Goal: Information Seeking & Learning: Learn about a topic

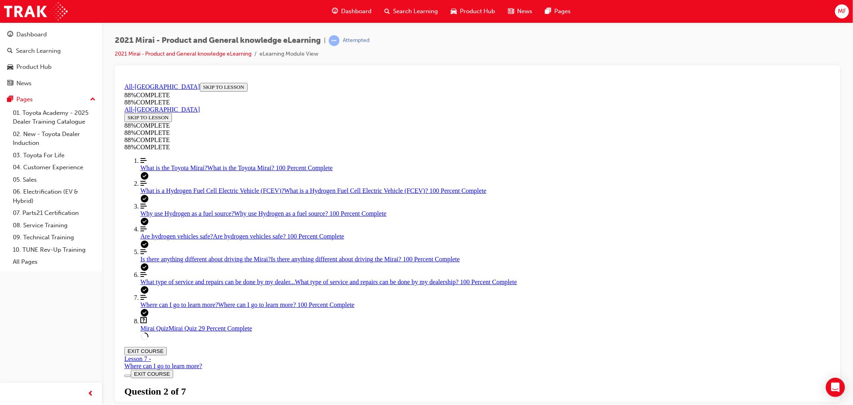
scroll to position [222, 0]
drag, startPoint x: 453, startPoint y: 243, endPoint x: 458, endPoint y: 254, distance: 12.7
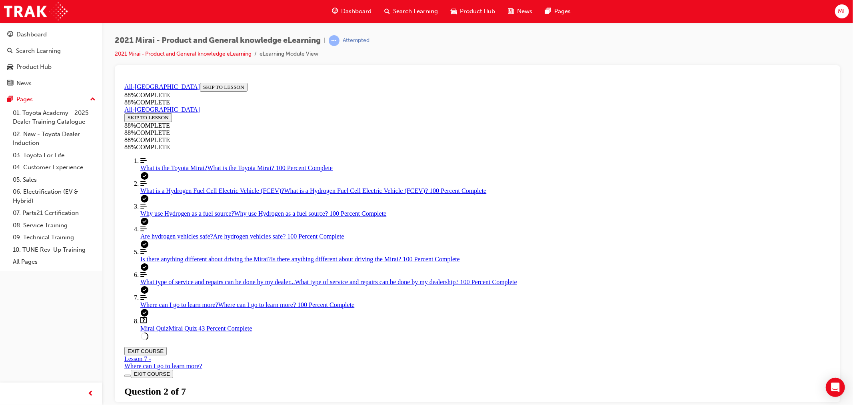
drag, startPoint x: 440, startPoint y: 322, endPoint x: 514, endPoint y: 247, distance: 105.8
drag, startPoint x: 440, startPoint y: 286, endPoint x: 493, endPoint y: 327, distance: 67.3
drag, startPoint x: 440, startPoint y: 283, endPoint x: 509, endPoint y: 281, distance: 68.8
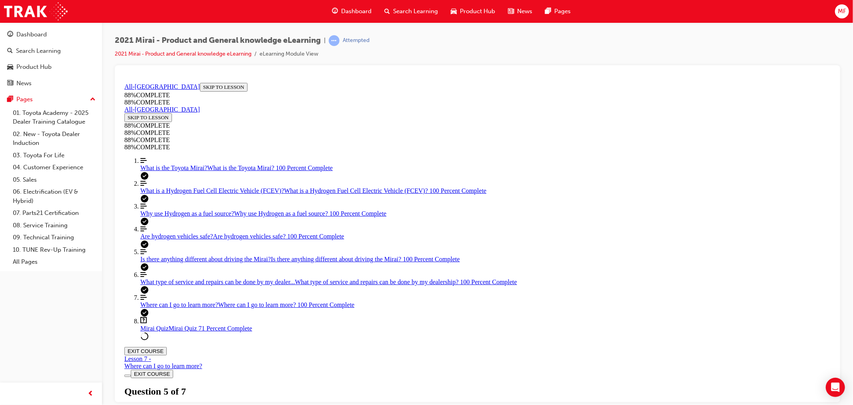
scroll to position [178, 0]
